Goal: Information Seeking & Learning: Learn about a topic

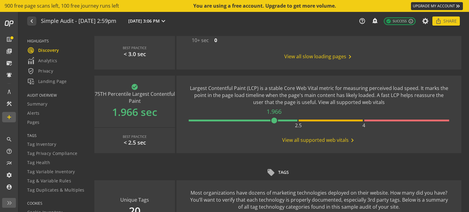
scroll to position [336, 0]
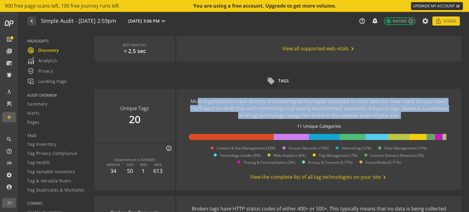
drag, startPoint x: 198, startPoint y: 102, endPoint x: 287, endPoint y: 129, distance: 93.5
click at [287, 129] on div "Most organizations have dozens of marketing technologies deployed on their webs…" at bounding box center [319, 139] width 260 height 83
click at [287, 129] on div "11 Unique Categories" at bounding box center [319, 126] width 260 height 6
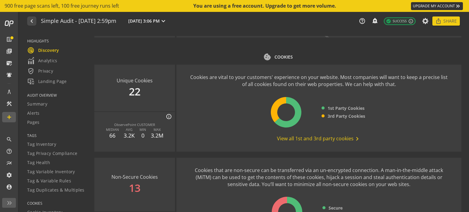
scroll to position [819, 0]
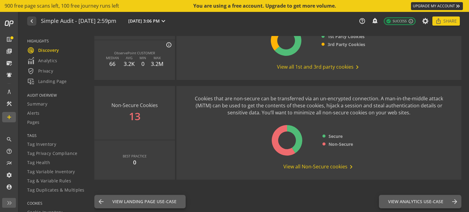
drag, startPoint x: 317, startPoint y: 66, endPoint x: 293, endPoint y: 67, distance: 23.8
click at [293, 67] on span "View all 1st and 3rd party cookies chevron_right" at bounding box center [319, 66] width 84 height 7
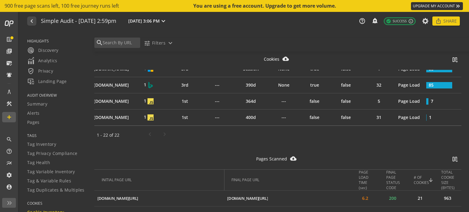
scroll to position [336, 0]
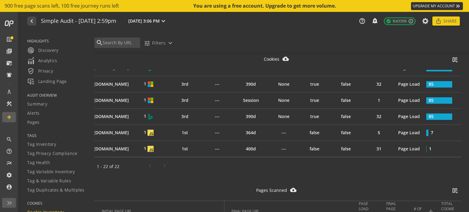
drag, startPoint x: 209, startPoint y: 158, endPoint x: 165, endPoint y: 156, distance: 44.0
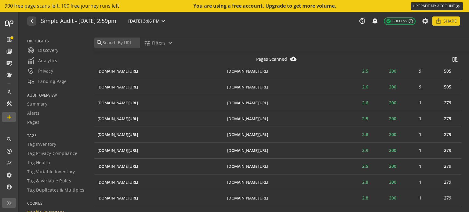
scroll to position [1949, 0]
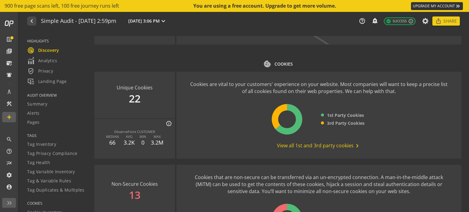
scroll to position [819, 0]
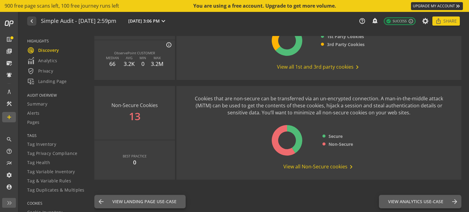
drag, startPoint x: 291, startPoint y: 168, endPoint x: 332, endPoint y: 183, distance: 43.1
click at [332, 183] on use-case-widget "Non-Secure Cookies 13 BEST PRACTICE 0 Cookies that are non-secure can be transf…" at bounding box center [277, 136] width 367 height 100
click at [344, 169] on span "View all Non-Secure cookies chevron_right" at bounding box center [318, 166] width 71 height 7
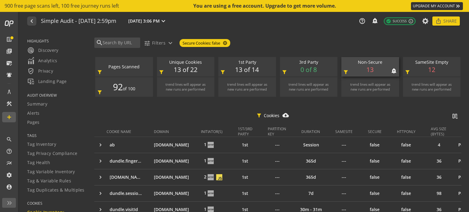
click at [376, 72] on div "Non-Secure notifications_none add_alert 13 filter_alt" at bounding box center [370, 67] width 58 height 20
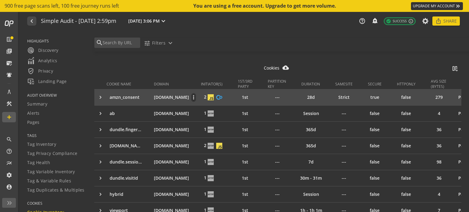
scroll to position [61, 0]
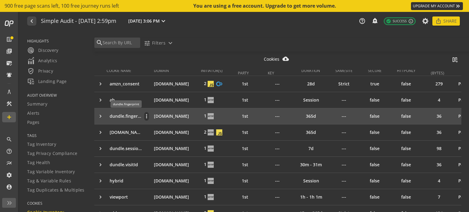
click at [129, 113] on p "dundle.fingerprint" at bounding box center [126, 116] width 32 height 6
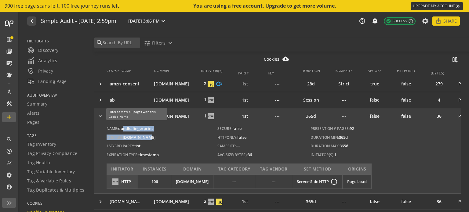
drag, startPoint x: 159, startPoint y: 134, endPoint x: 121, endPoint y: 124, distance: 39.7
click at [121, 124] on div "Name: [PERSON_NAME].fingerprint Domain: [DOMAIN_NAME] 1ST/3RD Party: 1st Expira…" at bounding box center [229, 142] width 247 height 36
click at [176, 139] on div "Name: [PERSON_NAME].fingerprint Domain: [DOMAIN_NAME] 1ST/3RD Party: 1st Expira…" at bounding box center [229, 142] width 247 height 36
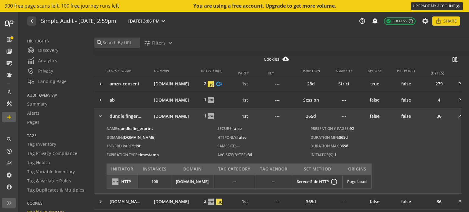
click at [177, 145] on div "Name: [PERSON_NAME].fingerprint Domain: [DOMAIN_NAME] 1ST/3RD Party: 1st Expira…" at bounding box center [229, 142] width 247 height 36
drag, startPoint x: 181, startPoint y: 155, endPoint x: 124, endPoint y: 151, distance: 56.9
click at [124, 151] on div "Name: [PERSON_NAME].fingerprint Domain: [DOMAIN_NAME] 1ST/3RD Party: 1st Expira…" at bounding box center [229, 142] width 247 height 36
click at [189, 146] on div "Name: [PERSON_NAME].fingerprint Domain: [DOMAIN_NAME] 1ST/3RD Party: 1st Expira…" at bounding box center [229, 142] width 247 height 36
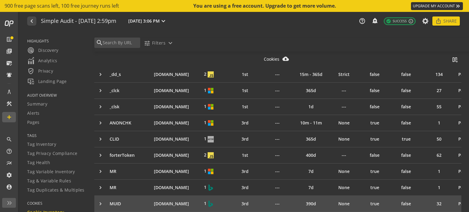
scroll to position [305, 0]
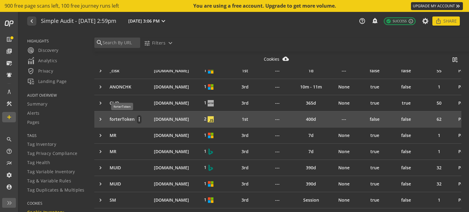
click at [123, 117] on p "forterToken" at bounding box center [122, 119] width 25 height 6
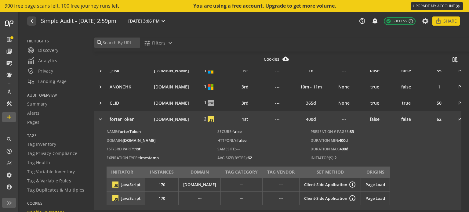
scroll to position [297, 0]
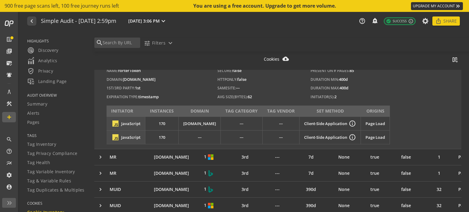
drag, startPoint x: 342, startPoint y: 121, endPoint x: 358, endPoint y: 116, distance: 17.1
click at [357, 117] on tr "JavaScript 170 [DOMAIN_NAME] --- --- Client-Side Application info_outline Page …" at bounding box center [247, 124] width 283 height 14
click at [450, 108] on div "Name: forterToken Domain: [DOMAIN_NAME] 1ST/3RD Party: 1st Expiration Type: tim…" at bounding box center [308, 107] width 429 height 83
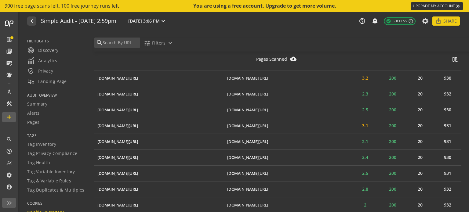
scroll to position [1334, 0]
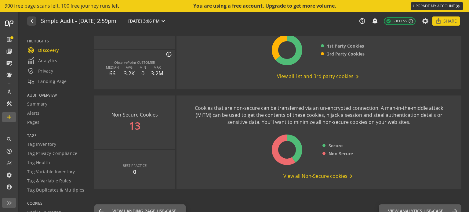
scroll to position [819, 0]
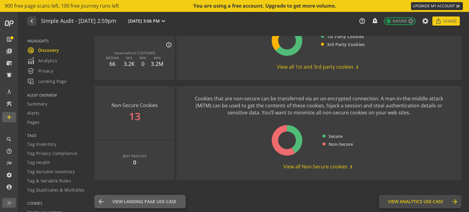
click at [414, 201] on span "View Analytics Use-Case" at bounding box center [415, 202] width 55 height 6
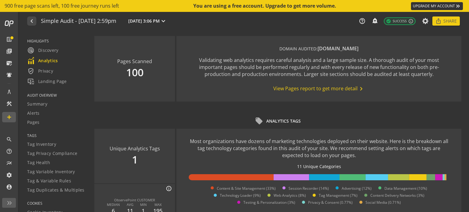
drag, startPoint x: 336, startPoint y: 87, endPoint x: 309, endPoint y: 88, distance: 27.5
click at [309, 88] on span "View Pages report to get more detail chevron_right" at bounding box center [319, 88] width 92 height 7
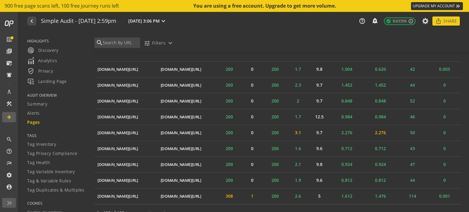
scroll to position [1679, 0]
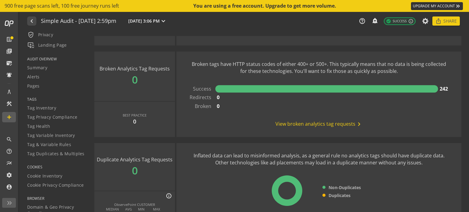
scroll to position [92, 0]
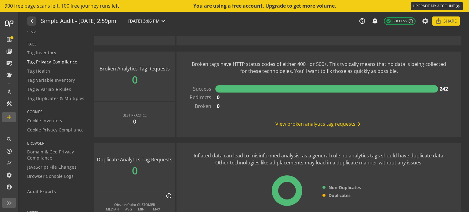
click at [59, 63] on span "Tag Privacy Compliance" at bounding box center [52, 62] width 50 height 6
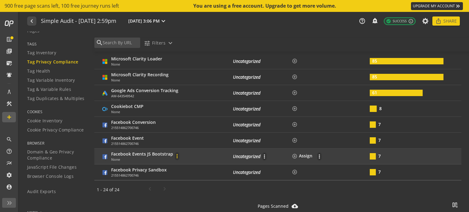
scroll to position [337, 0]
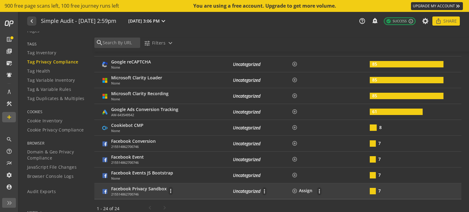
click at [143, 188] on p "Facebook Privacy Sandbox" at bounding box center [139, 189] width 56 height 6
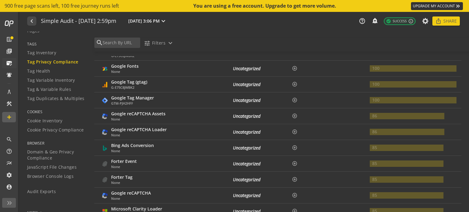
scroll to position [204, 0]
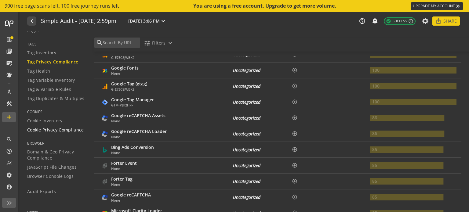
click at [52, 129] on span "Cookie Privacy Compliance" at bounding box center [55, 130] width 57 height 6
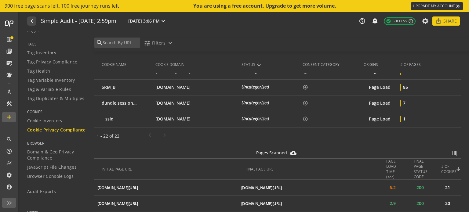
scroll to position [366, 0]
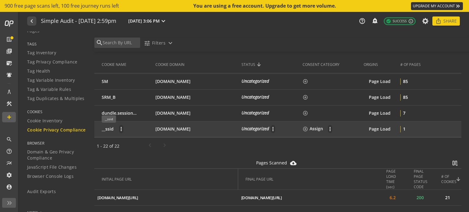
click at [108, 130] on div "__ssid" at bounding box center [108, 129] width 12 height 9
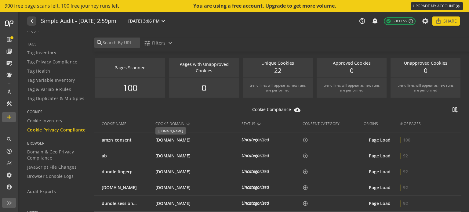
scroll to position [0, 0]
